Goal: Transaction & Acquisition: Purchase product/service

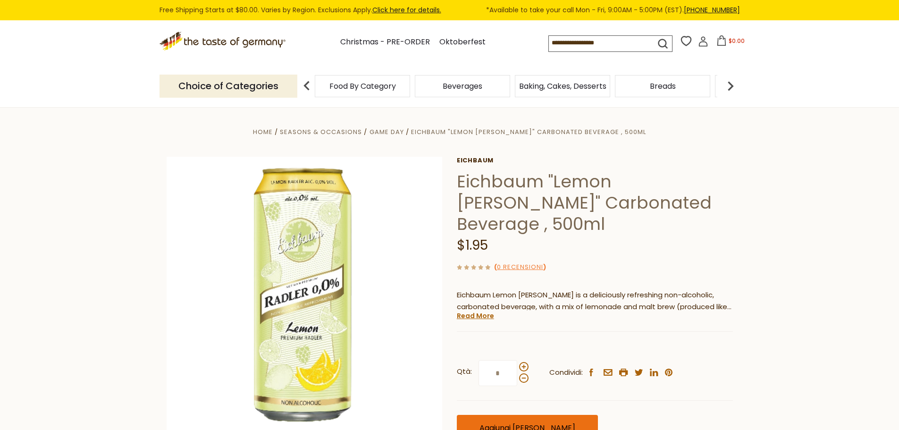
click at [526, 422] on span "Aggiungi [PERSON_NAME]" at bounding box center [527, 427] width 96 height 11
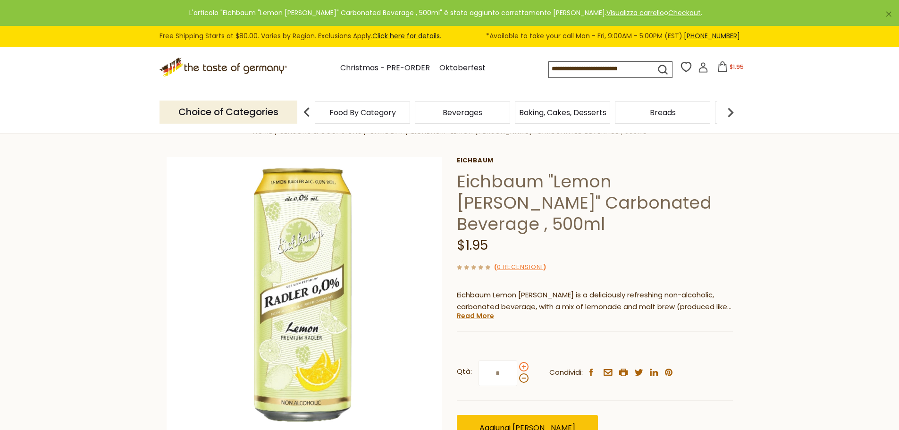
click at [522, 362] on span at bounding box center [523, 366] width 9 height 9
click at [517, 360] on input "*" at bounding box center [497, 373] width 39 height 26
type input "*"
click at [514, 422] on span "Aggiungi [PERSON_NAME]" at bounding box center [527, 427] width 96 height 11
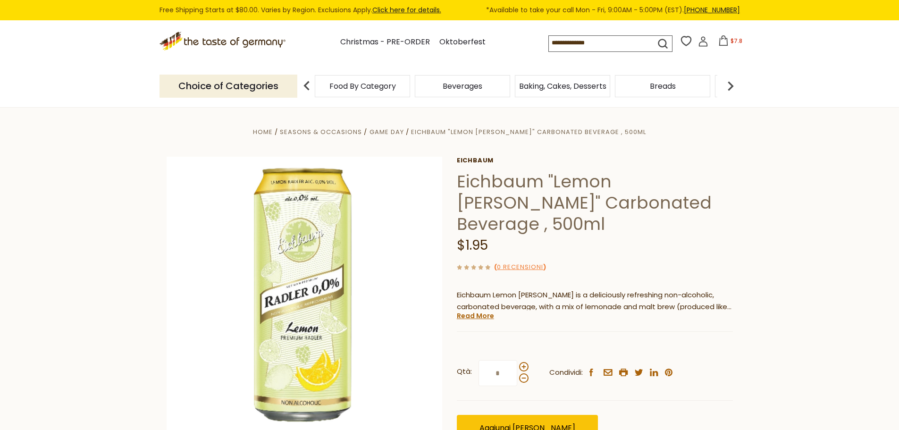
click at [726, 40] on button "$7.8" at bounding box center [730, 42] width 40 height 14
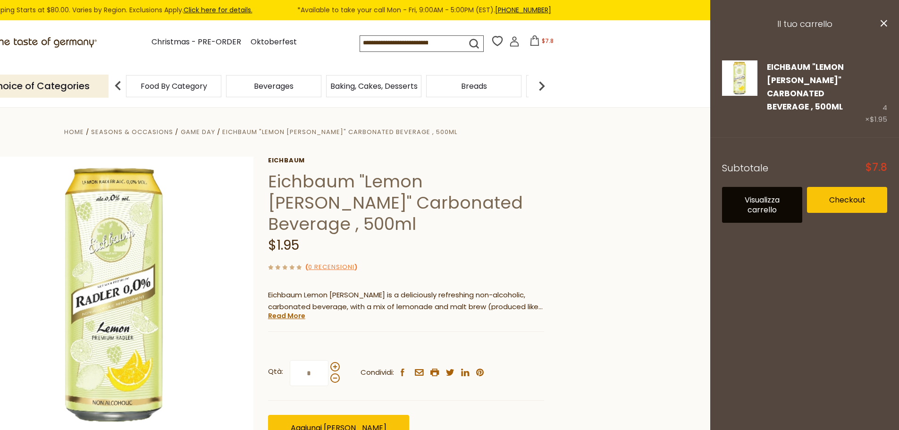
click at [772, 196] on link "Visualizza carrello" at bounding box center [762, 205] width 80 height 36
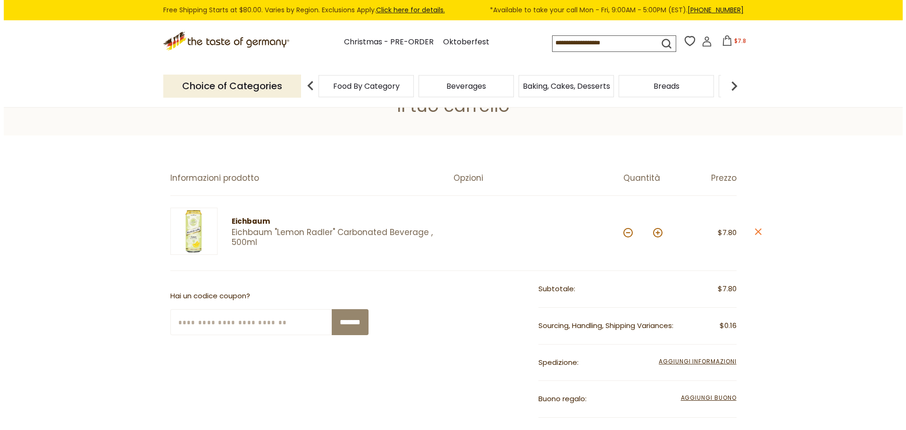
scroll to position [47, 0]
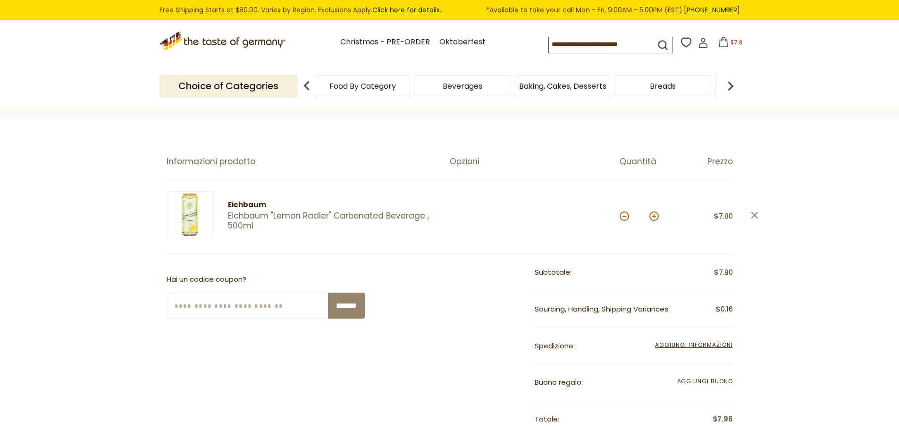
click at [755, 214] on icon at bounding box center [753, 214] width 7 height 7
